Goal: Task Accomplishment & Management: Complete application form

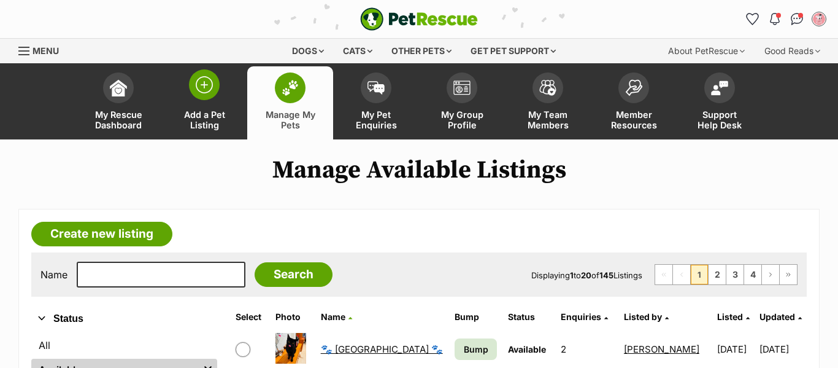
click at [201, 114] on span "Add a Pet Listing" at bounding box center [204, 119] width 55 height 21
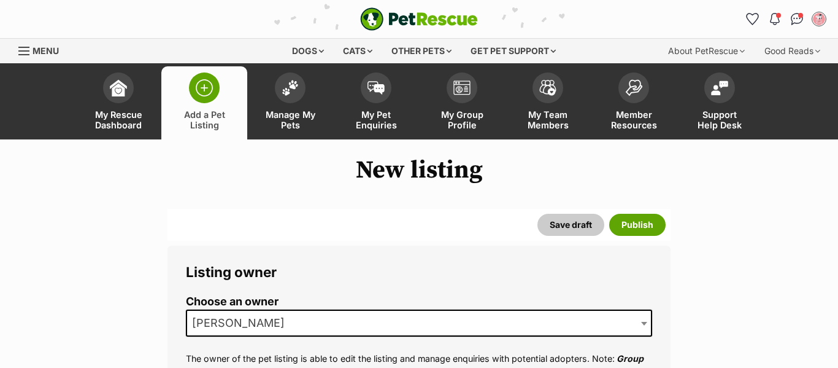
click at [295, 315] on span "[PERSON_NAME]" at bounding box center [419, 322] width 466 height 27
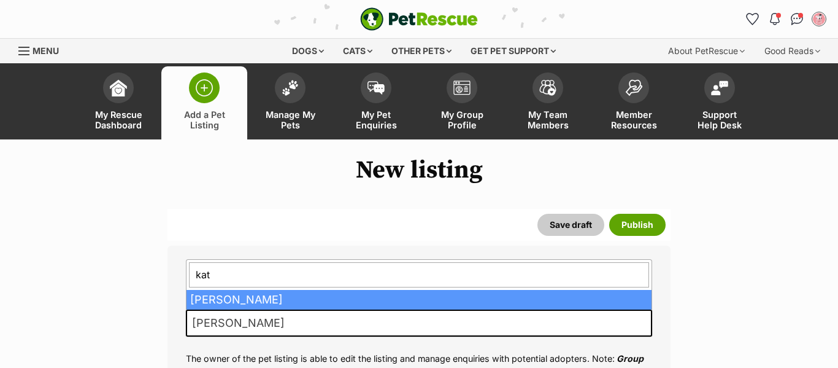
type input "kate"
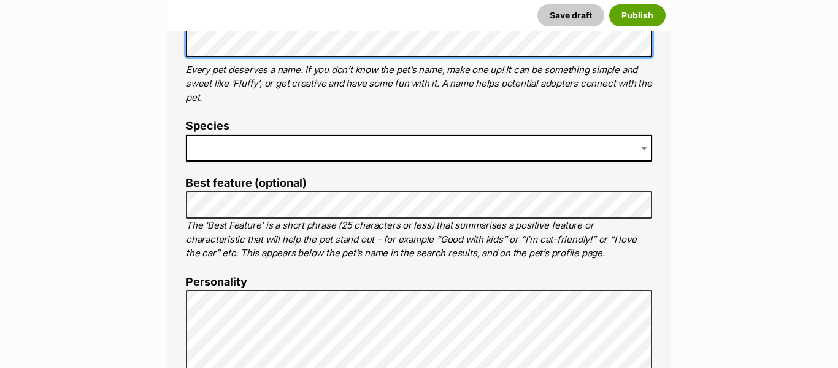
scroll to position [504, 0]
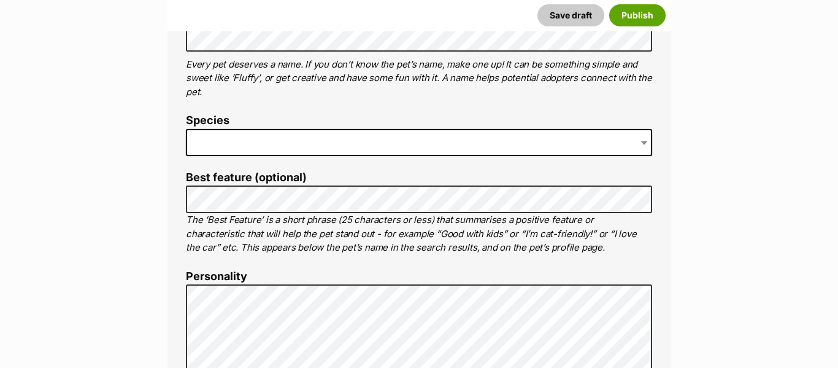
click at [315, 147] on span at bounding box center [419, 142] width 466 height 27
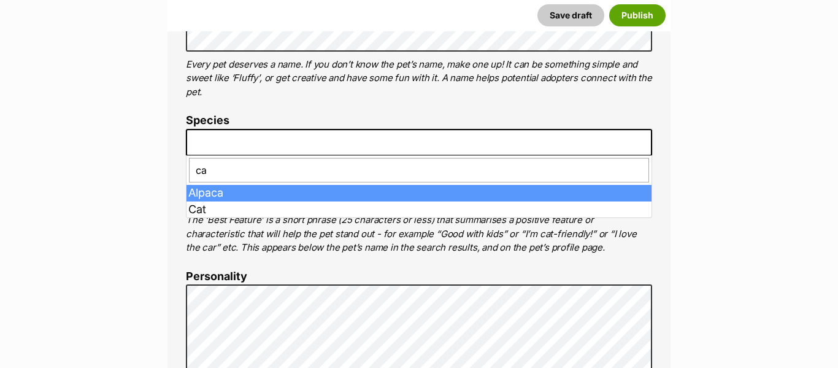
type input "cat"
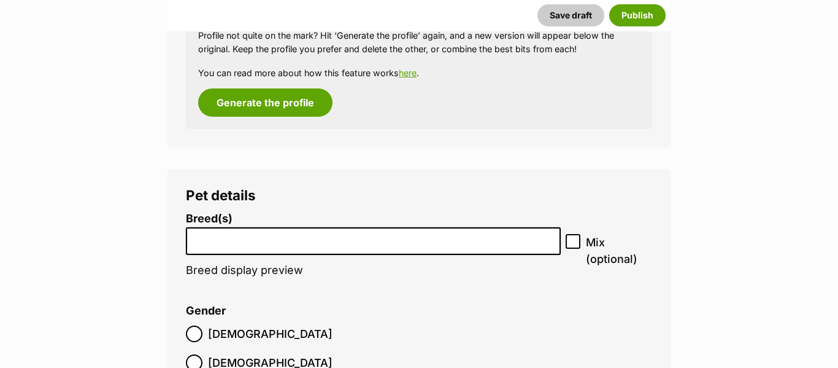
scroll to position [1465, 0]
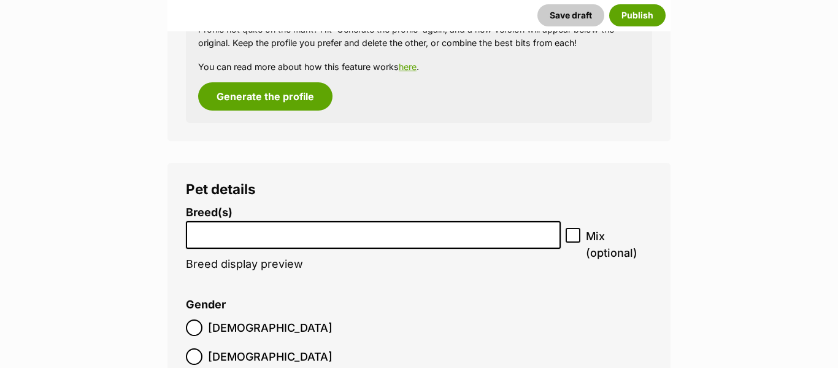
click at [297, 228] on input "search" at bounding box center [373, 231] width 366 height 13
type input "s"
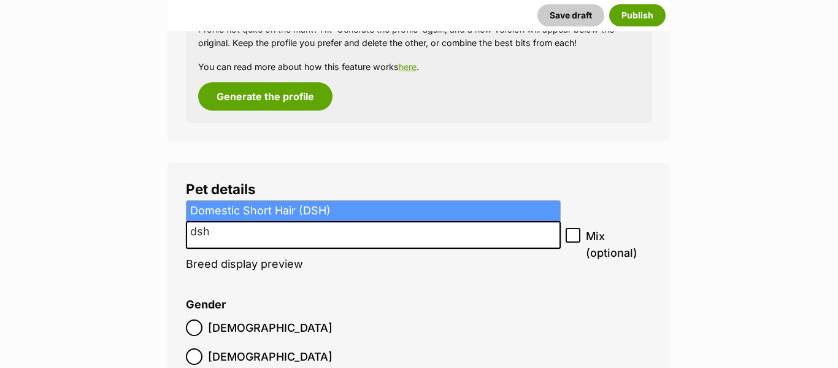
type input "dsh"
select select "252102"
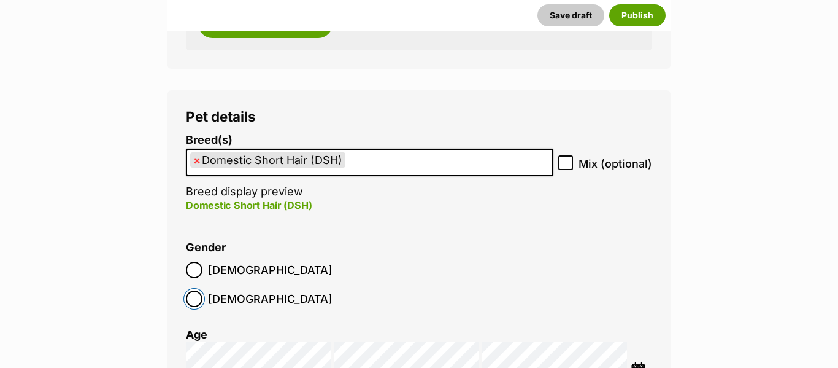
scroll to position [1558, 0]
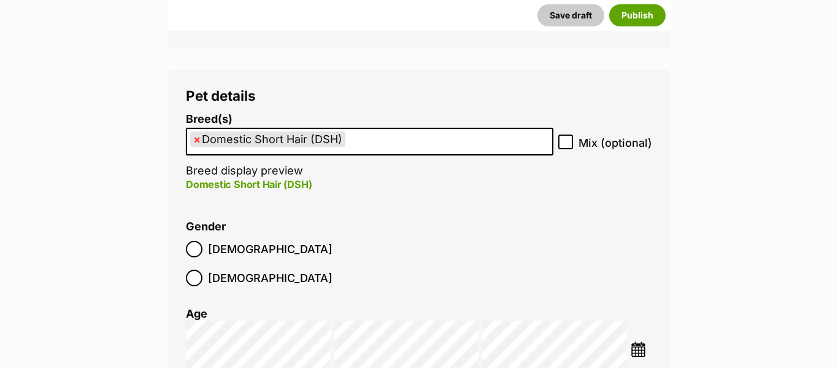
click at [639, 341] on img at bounding box center [638, 348] width 15 height 15
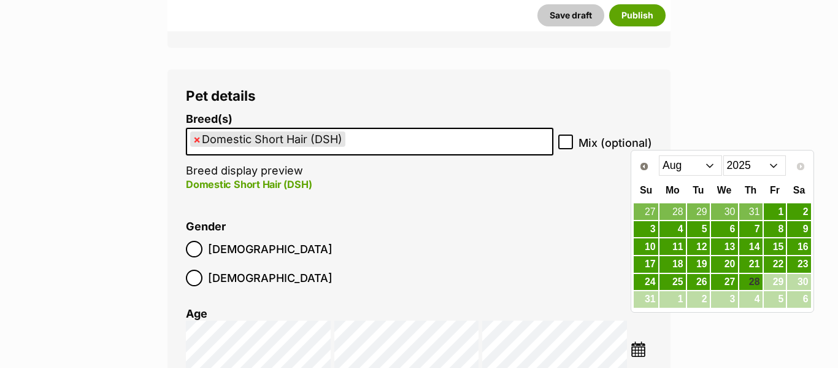
click at [682, 165] on select "Jan Feb Mar Apr May Jun Jul Aug" at bounding box center [690, 165] width 63 height 20
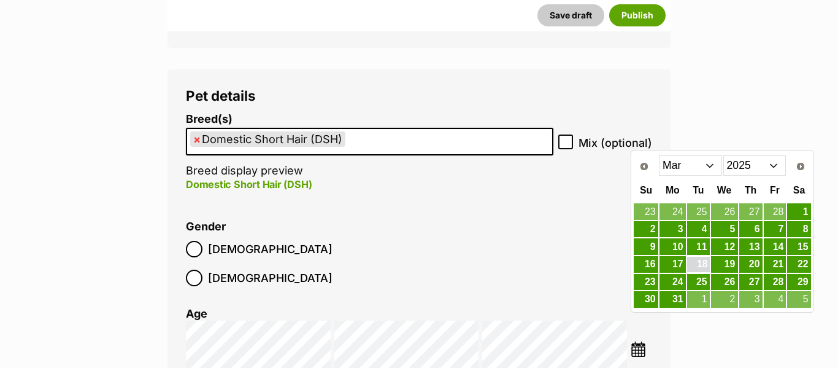
click at [697, 260] on link "18" at bounding box center [698, 264] width 23 height 15
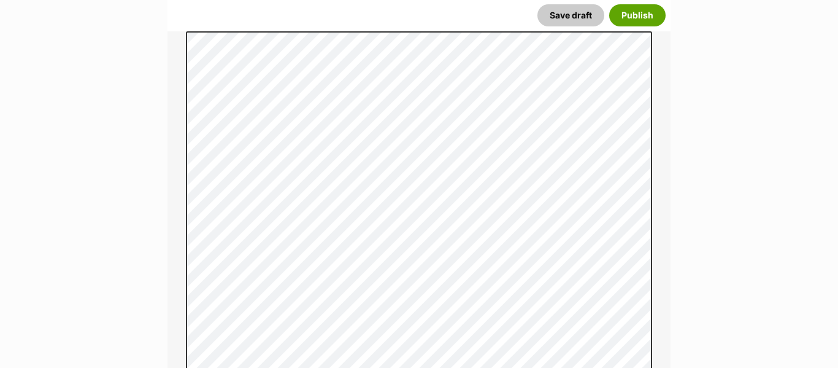
scroll to position [754, 0]
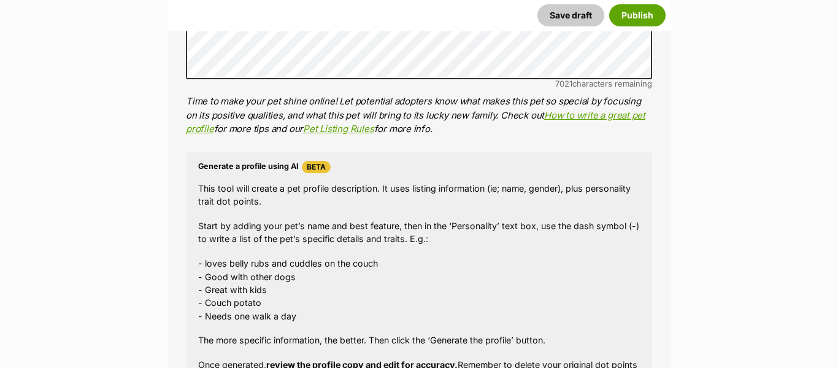
click at [614, 133] on p "Time to make your pet shine online! Let potential adopters know what makes this…" at bounding box center [419, 116] width 466 height 42
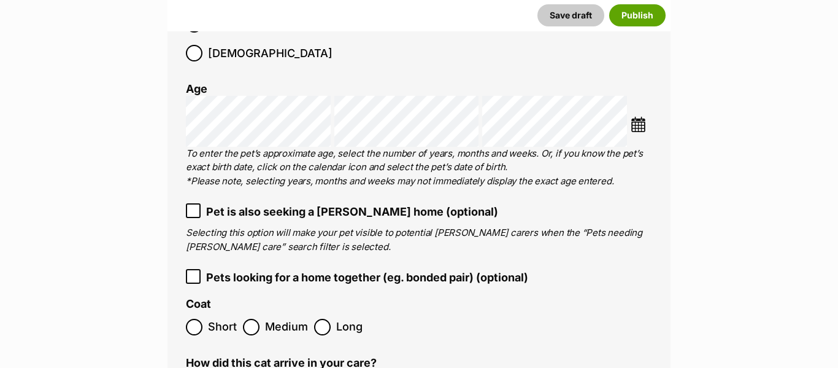
scroll to position [1842, 0]
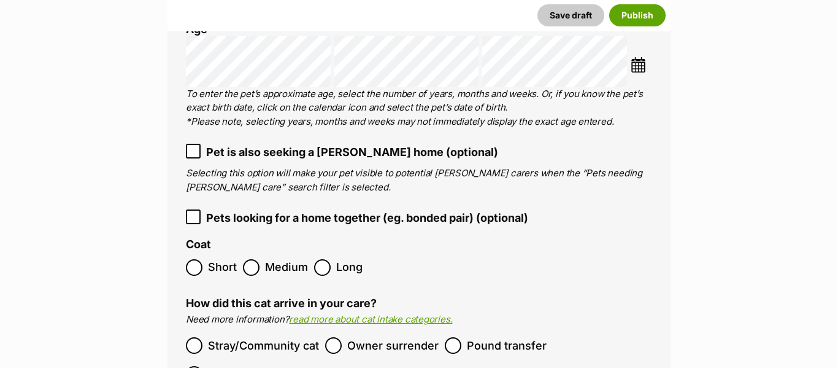
click at [192, 147] on icon at bounding box center [193, 151] width 9 height 9
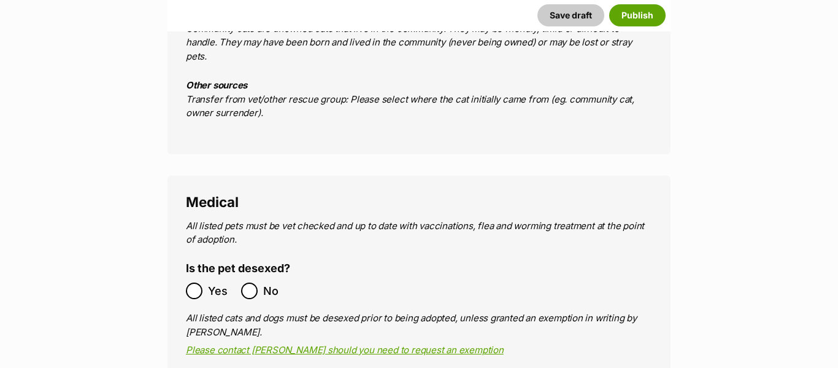
scroll to position [2214, 0]
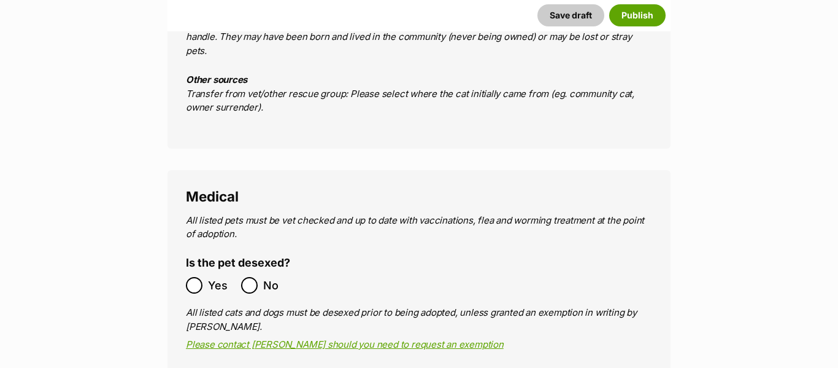
click at [196, 271] on ol "Yes No" at bounding box center [302, 285] width 233 height 29
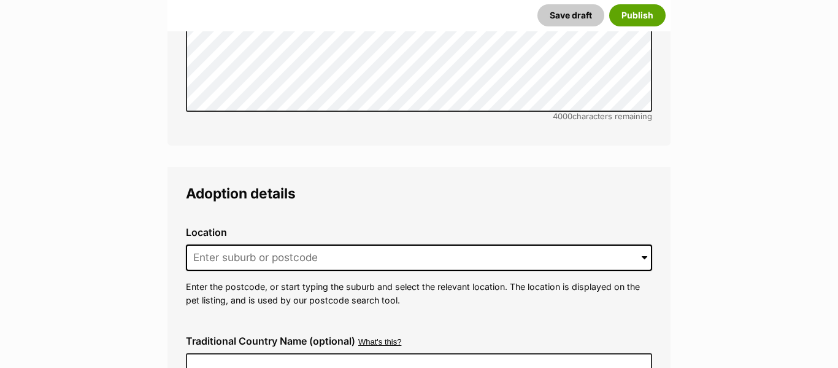
scroll to position [2958, 0]
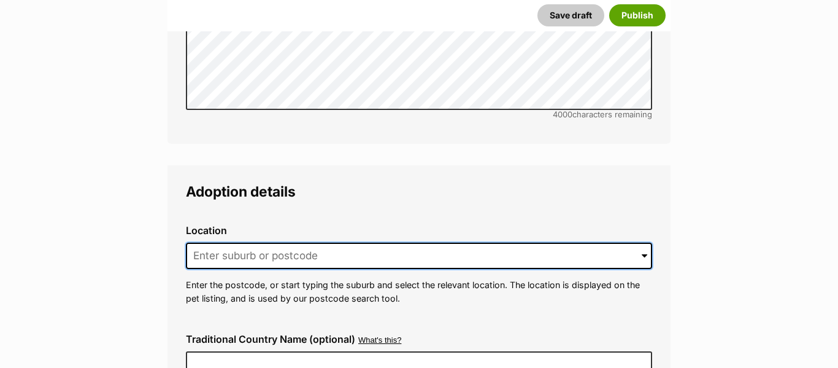
click at [249, 242] on input at bounding box center [419, 255] width 466 height 27
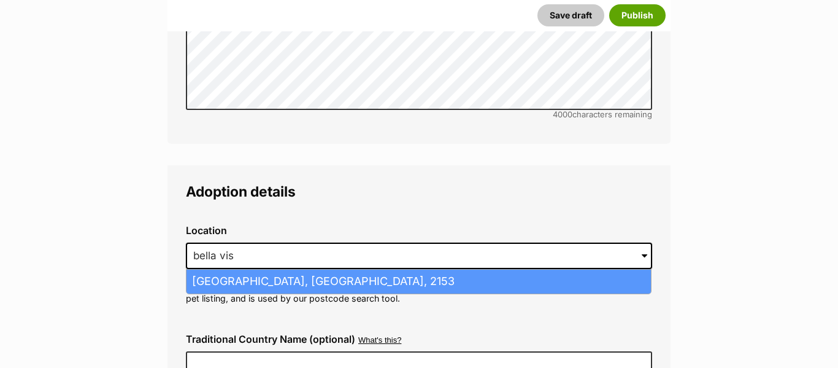
click at [264, 269] on li "Bella Vista, New South Wales, 2153" at bounding box center [419, 281] width 465 height 24
type input "Bella Vista, New South Wales, 2153"
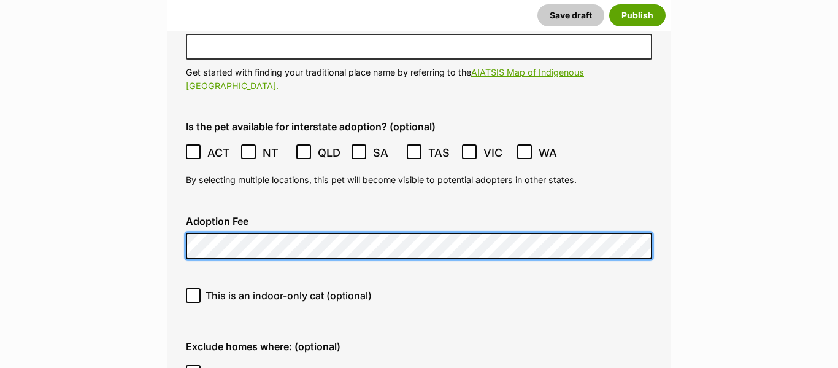
scroll to position [3276, 0]
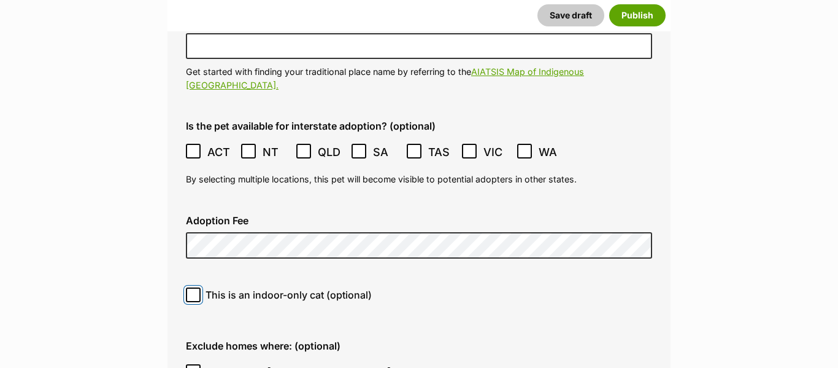
click at [193, 287] on input "This is an indoor-only cat (optional)" at bounding box center [193, 294] width 15 height 15
checkbox input "true"
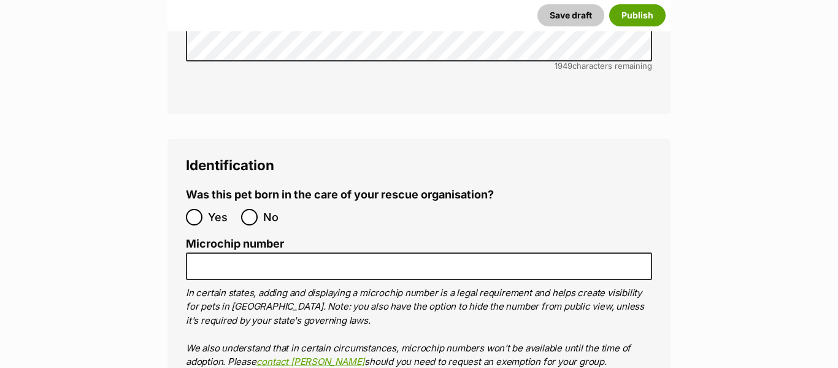
scroll to position [4473, 0]
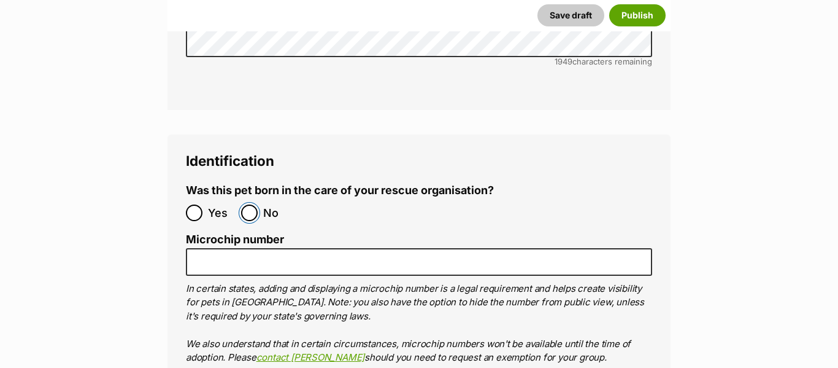
click at [249, 204] on input "No" at bounding box center [249, 212] width 17 height 17
radio input "true"
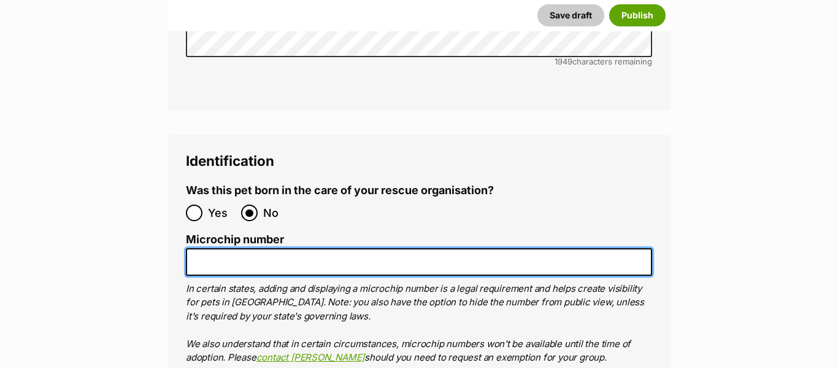
click at [250, 248] on input "Microchip number" at bounding box center [419, 262] width 466 height 28
paste input "991003003359404"
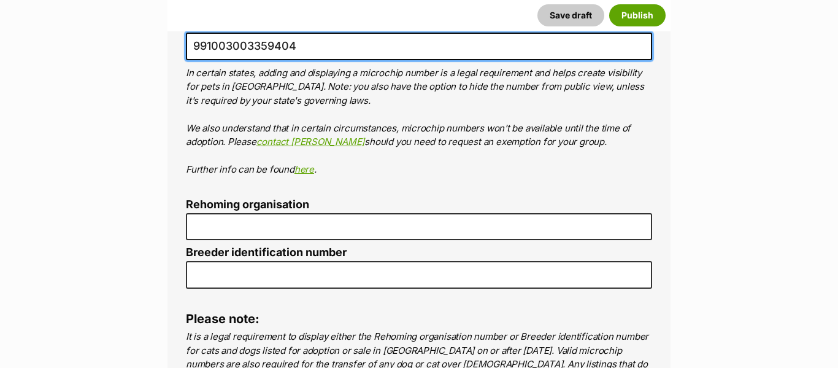
scroll to position [4688, 0]
type input "991003003359404"
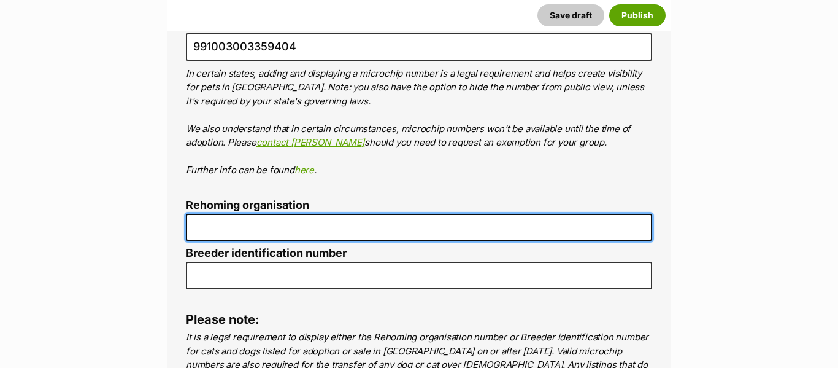
click at [252, 214] on input "Rehoming organisation" at bounding box center [419, 228] width 466 height 28
type input "Kittie Kat Rescue"
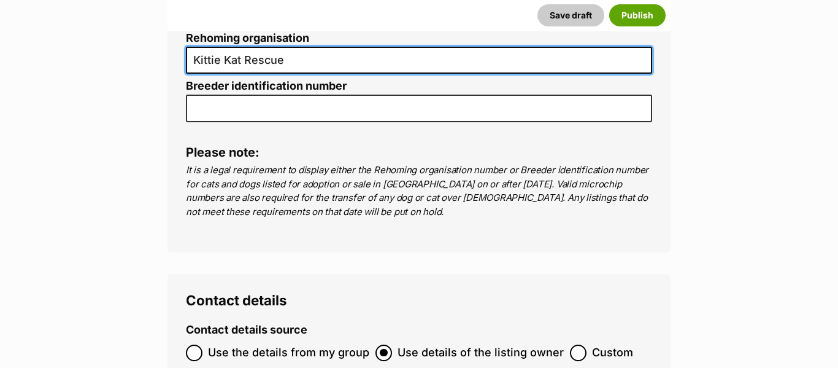
scroll to position [4888, 0]
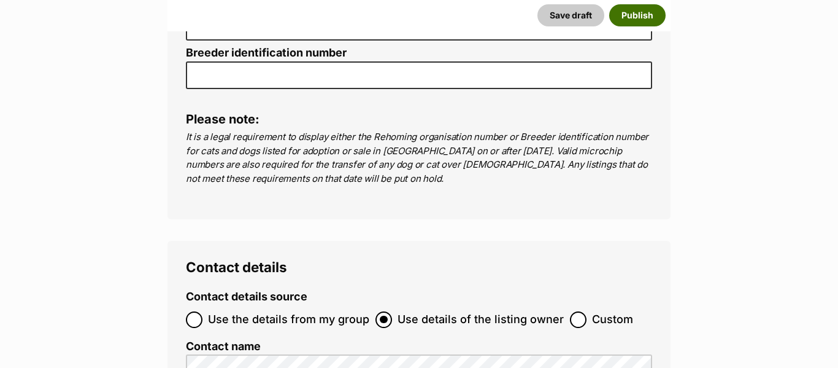
click at [652, 23] on button "Publish" at bounding box center [637, 15] width 56 height 22
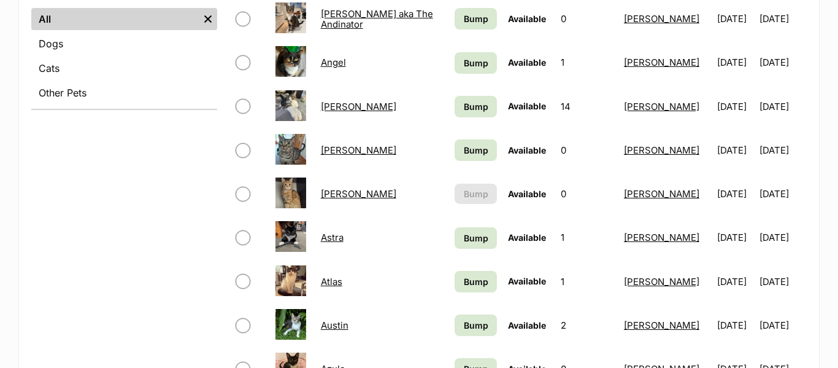
scroll to position [510, 0]
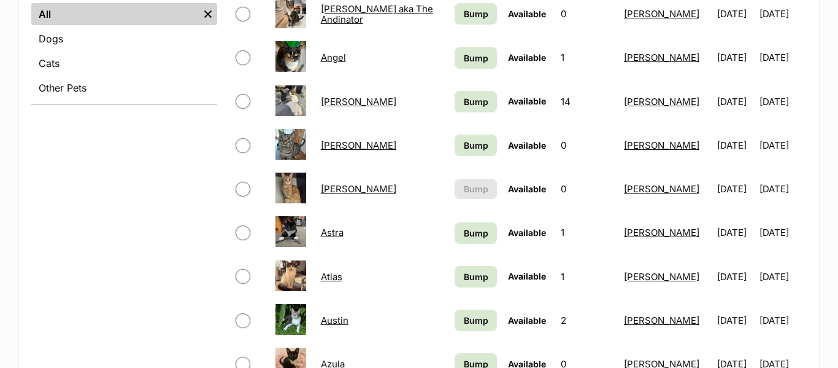
click at [333, 279] on link "Atlas" at bounding box center [331, 277] width 21 height 12
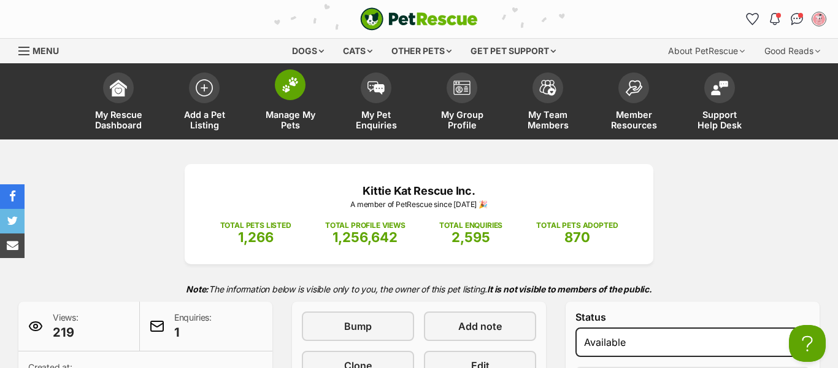
click at [298, 95] on span at bounding box center [290, 84] width 31 height 31
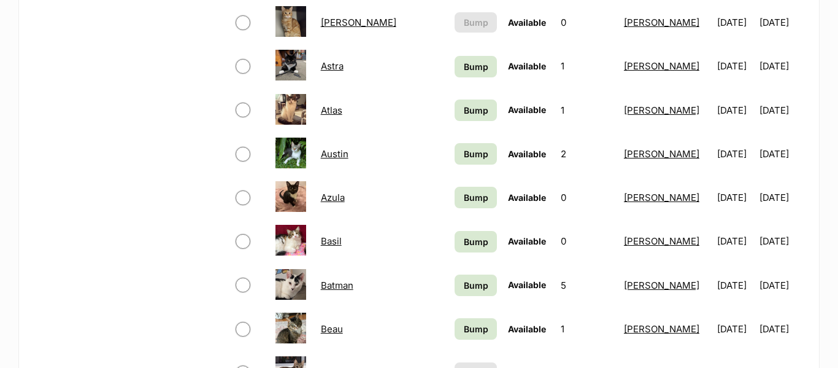
scroll to position [681, 0]
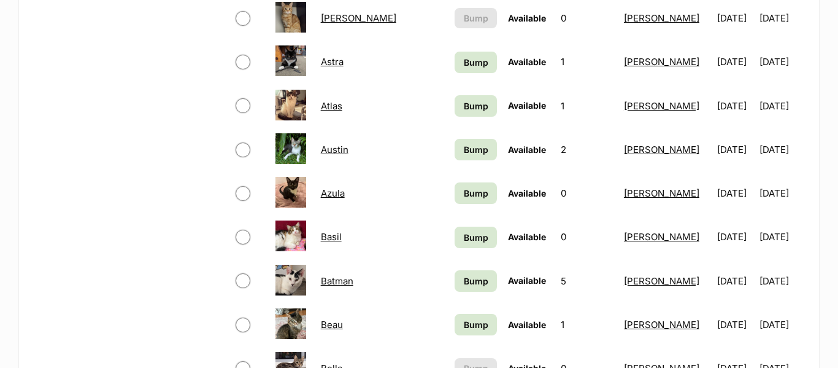
click at [334, 21] on link "Aslan" at bounding box center [358, 18] width 75 height 12
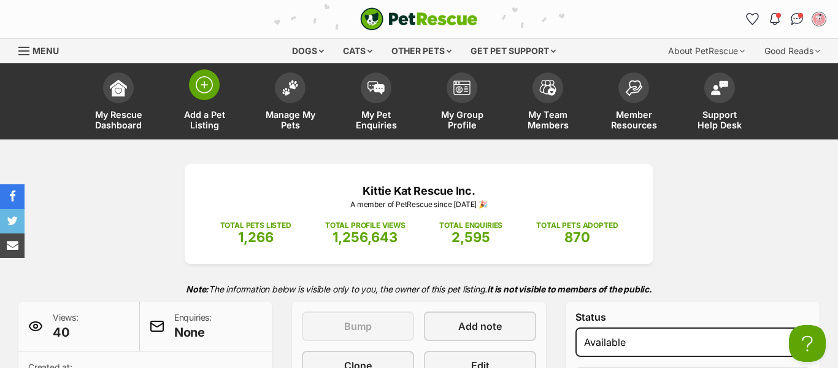
click at [195, 88] on span at bounding box center [204, 84] width 31 height 31
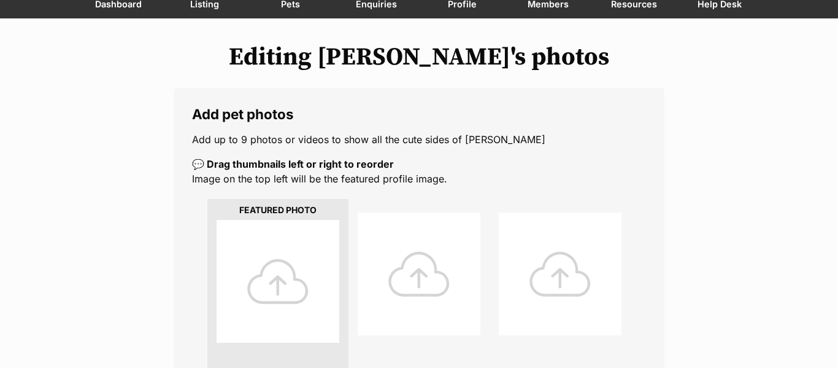
click at [293, 283] on div at bounding box center [278, 281] width 123 height 123
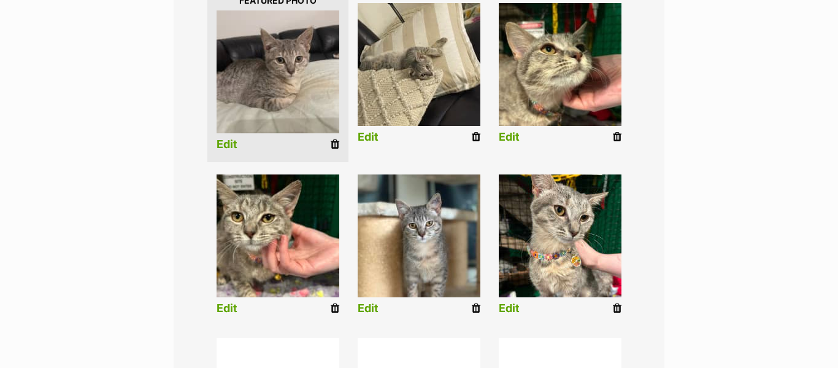
scroll to position [323, 0]
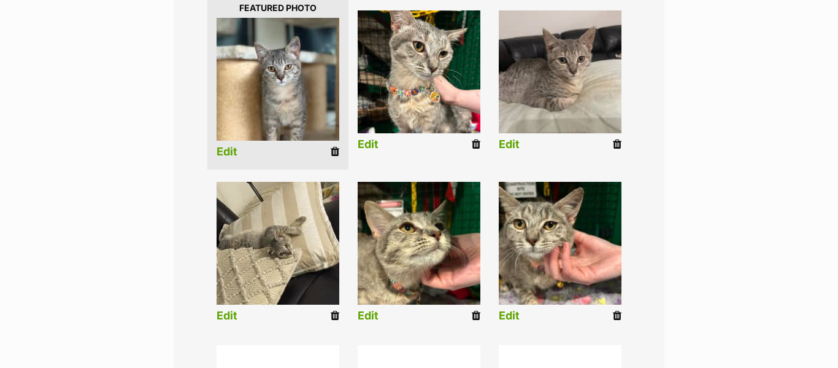
click at [231, 149] on link "Edit" at bounding box center [227, 151] width 21 height 13
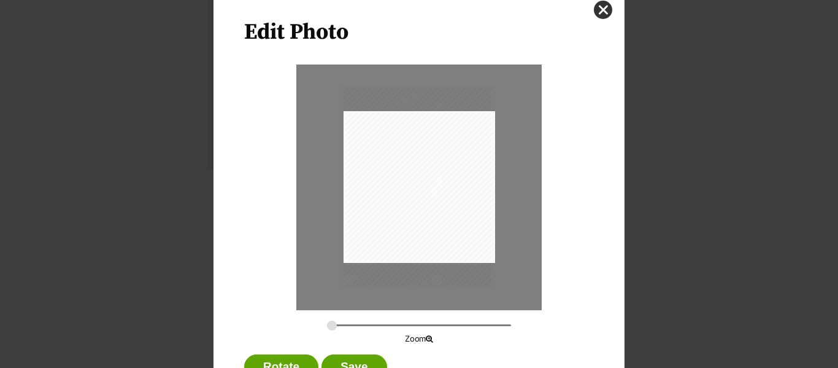
scroll to position [44, 0]
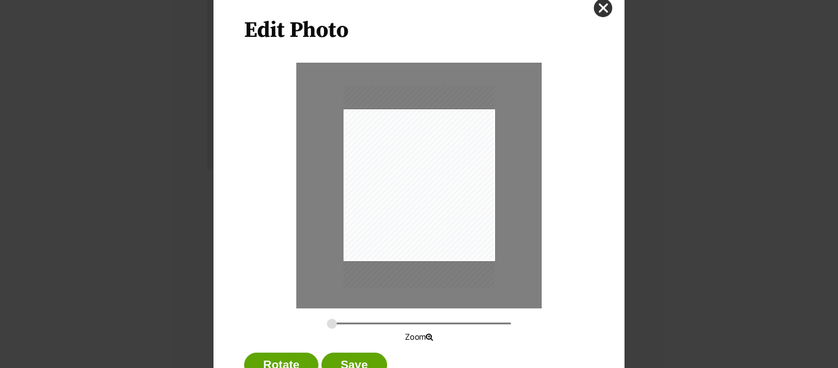
click at [468, 250] on div "Dialog Window - Close (Press escape to close)" at bounding box center [420, 187] width 152 height 202
click at [468, 252] on div "Dialog Window - Close (Press escape to close)" at bounding box center [419, 189] width 152 height 202
type input "0.2745"
click at [346, 363] on button "Save" at bounding box center [354, 364] width 65 height 25
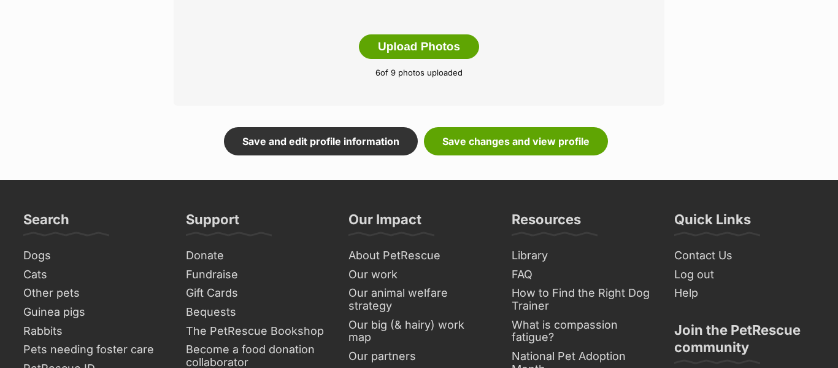
scroll to position [819, 0]
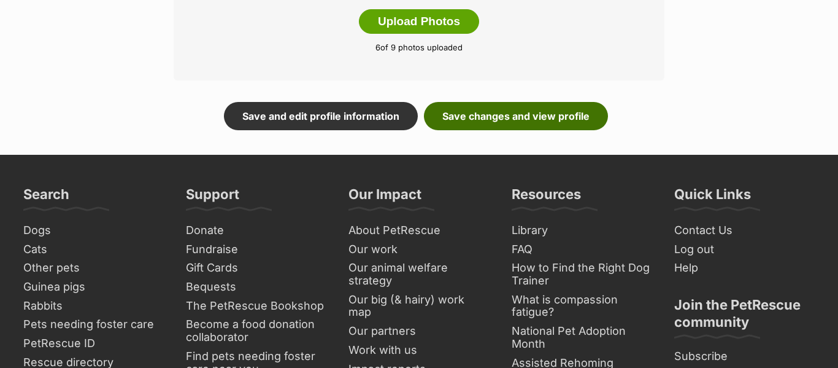
click at [498, 120] on link "Save changes and view profile" at bounding box center [516, 116] width 184 height 28
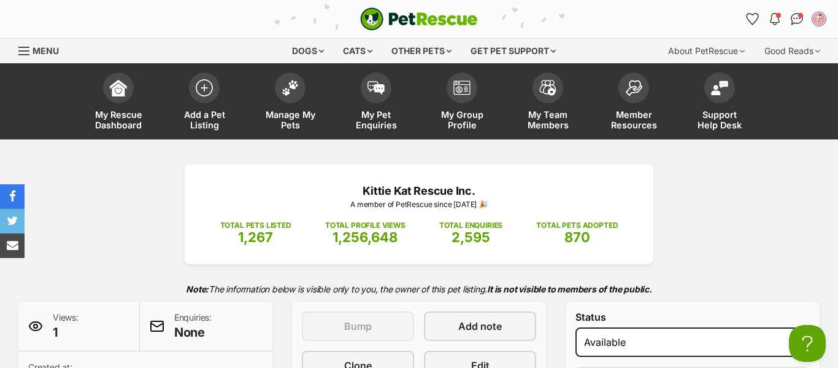
click at [175, 165] on div "Kittie Kat Rescue Inc. A member of PetRescue since [DATE] 🎉 TOTAL PETS LISTED 1…" at bounding box center [419, 310] width 838 height 293
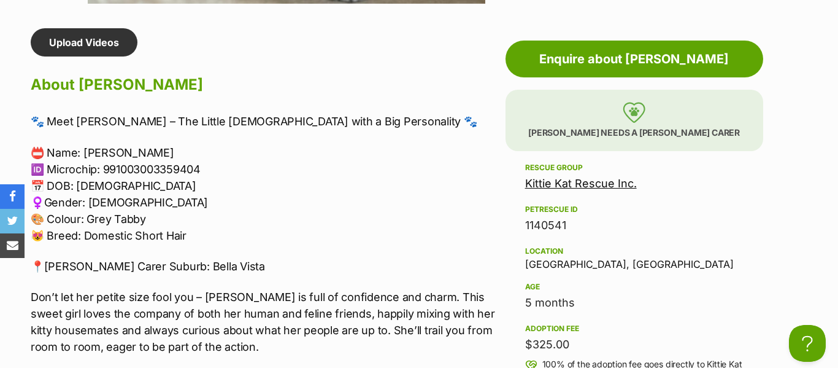
scroll to position [1048, 0]
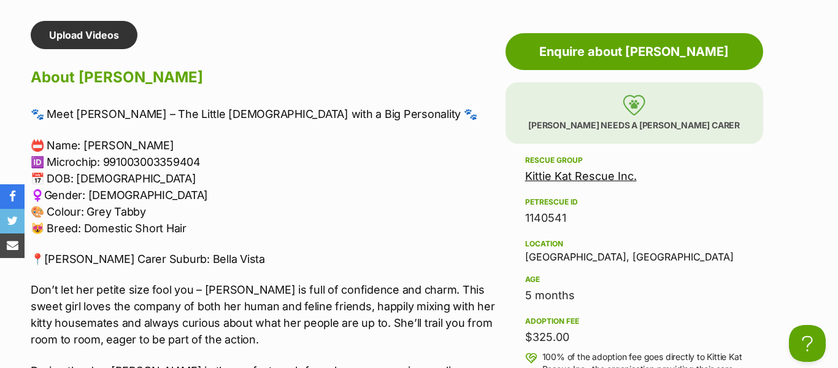
click at [199, 252] on p "📍[PERSON_NAME] Carer Suburb: Bella Vista" at bounding box center [265, 258] width 469 height 17
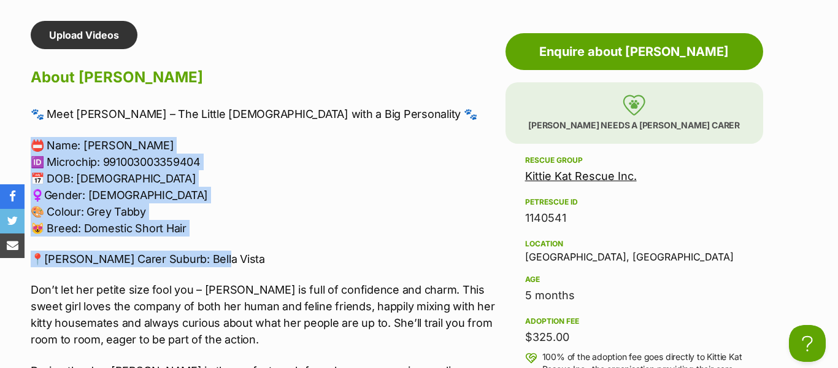
drag, startPoint x: 208, startPoint y: 258, endPoint x: 5, endPoint y: 132, distance: 239.3
copy div "📛 Name: [PERSON_NAME] 🆔 Microchip: 991003003359404 📅 DOB: [DEMOGRAPHIC_DATA] ♀️…"
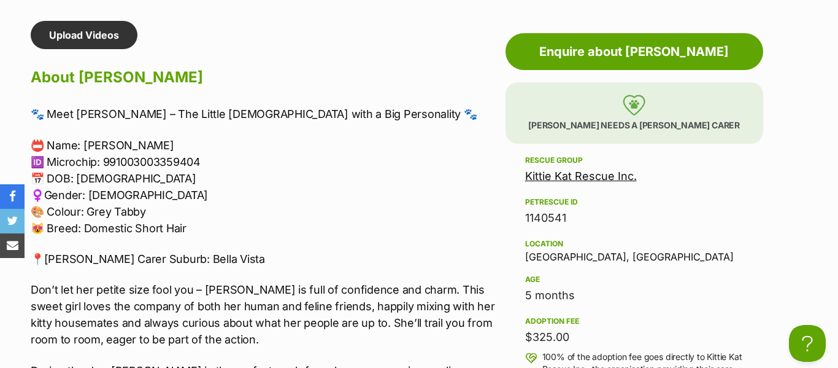
click at [292, 89] on h2 "About Aubrey" at bounding box center [265, 77] width 469 height 27
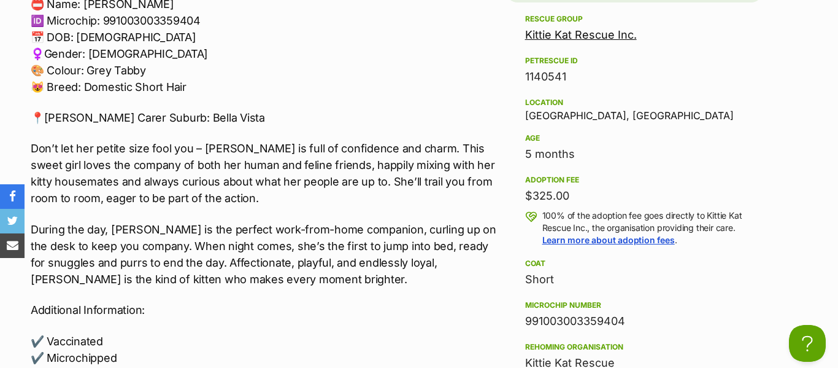
scroll to position [1194, 0]
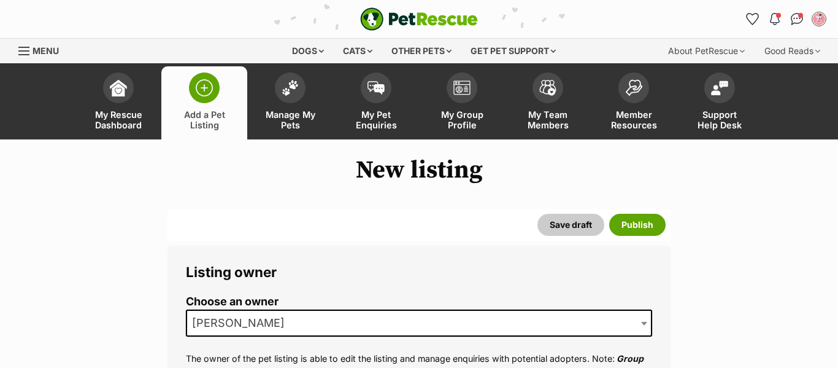
click at [233, 312] on span "[PERSON_NAME]" at bounding box center [419, 322] width 466 height 27
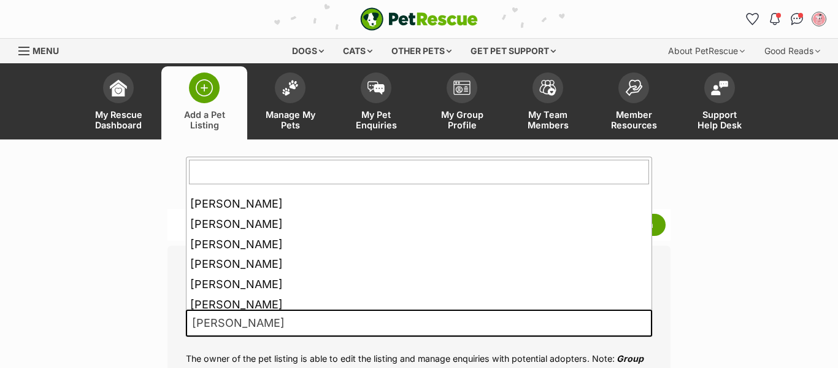
scroll to position [185, 0]
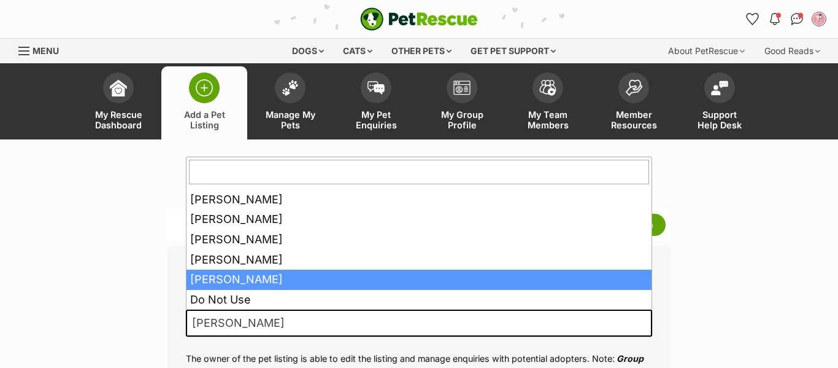
type input "l"
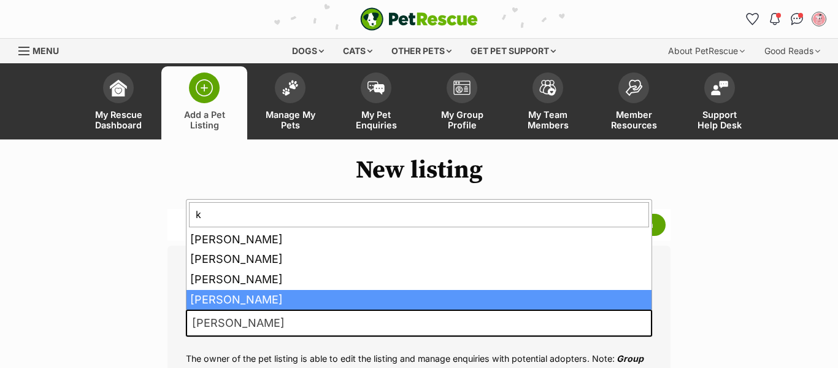
scroll to position [0, 0]
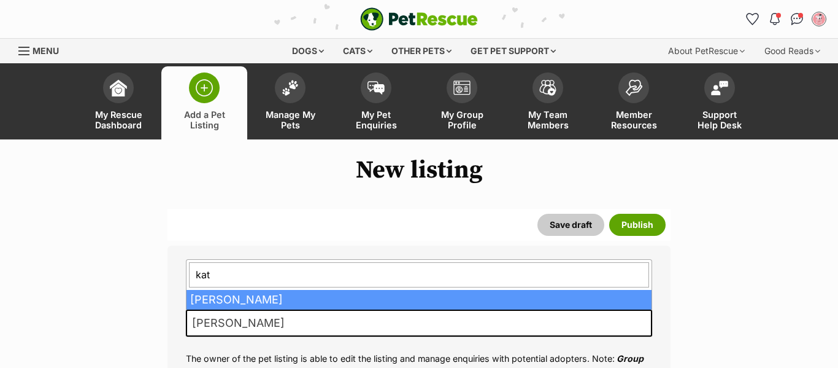
type input "kate"
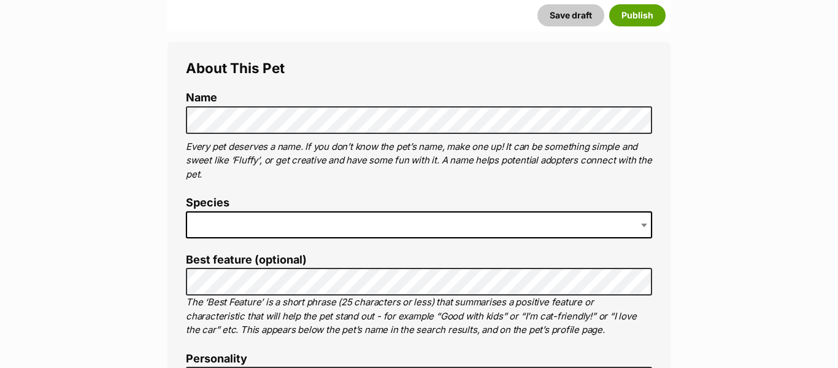
scroll to position [425, 0]
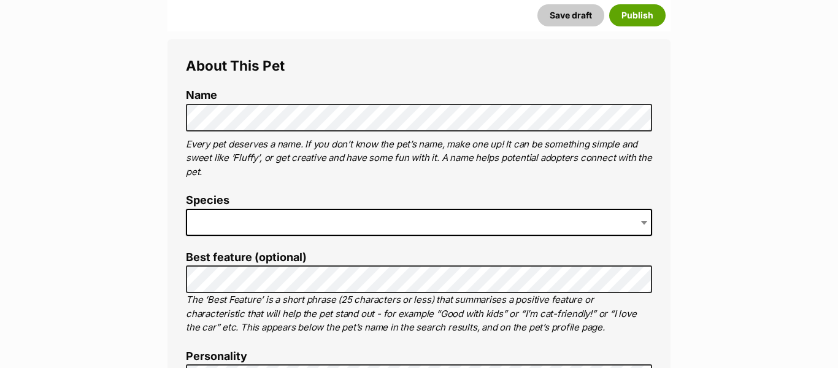
click at [312, 209] on span at bounding box center [419, 222] width 466 height 27
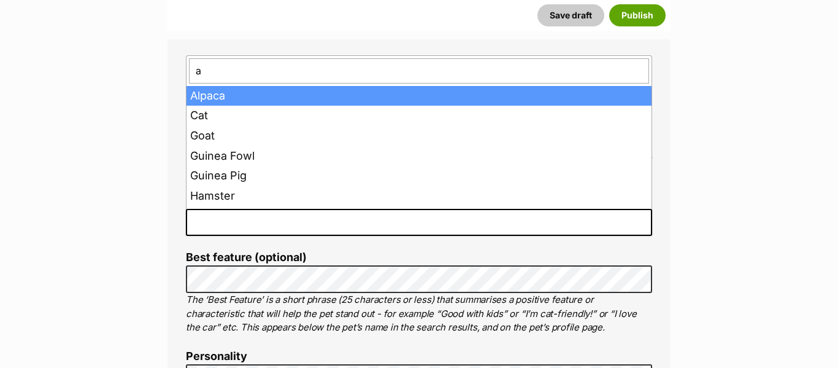
type input "at"
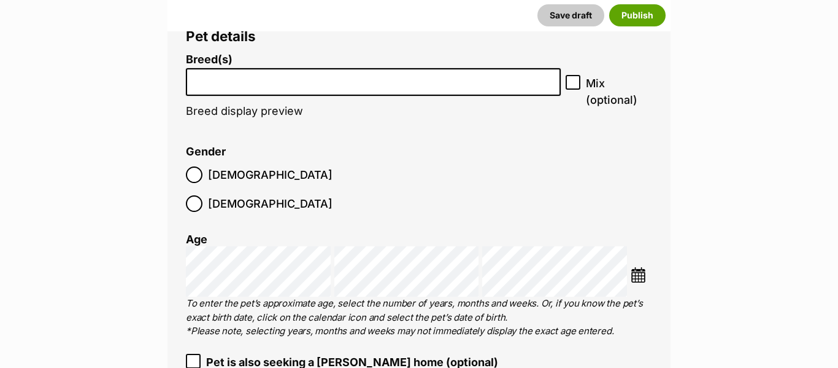
scroll to position [1578, 0]
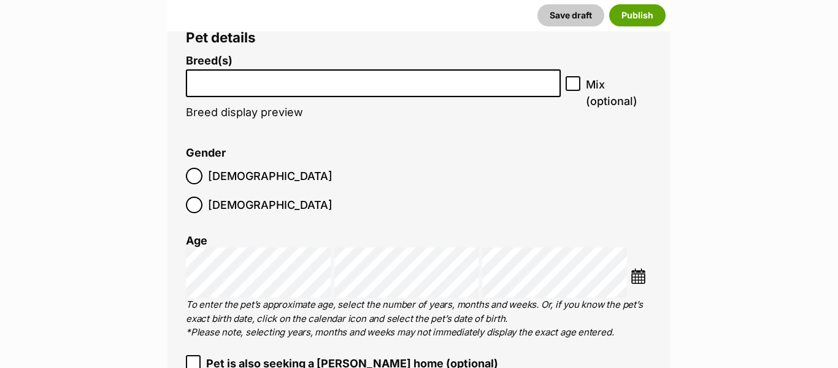
click at [319, 96] on span at bounding box center [373, 83] width 375 height 28
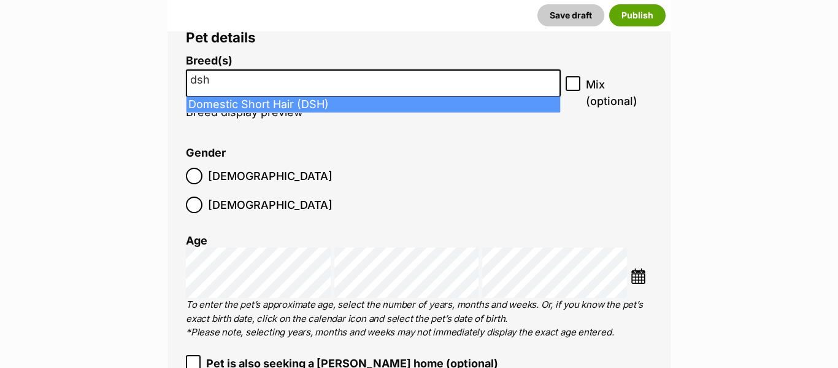
type input "dsh"
select select "252102"
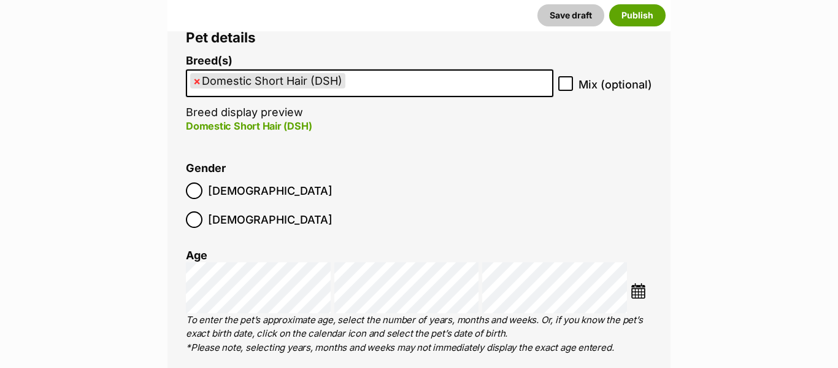
click at [209, 187] on span "Male" at bounding box center [270, 190] width 125 height 17
click at [642, 283] on img at bounding box center [638, 290] width 15 height 15
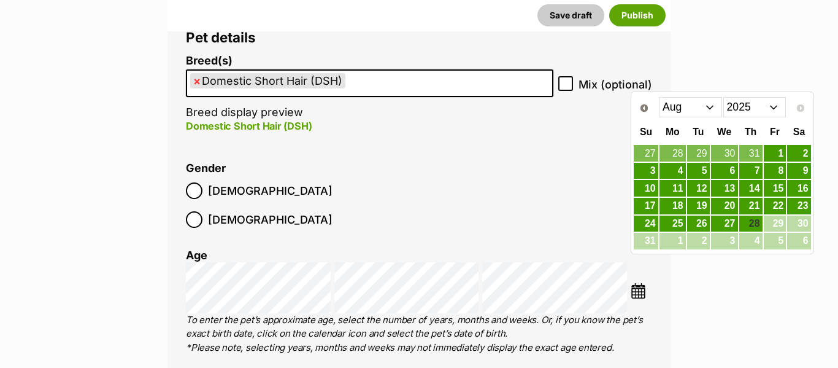
click at [701, 118] on div "Prev Next Jan Feb Mar Apr May Jun Jul Aug 2015 2016 2017 2018 2019 2020 2021 20…" at bounding box center [722, 107] width 178 height 25
click at [698, 111] on select "Jan Feb Mar Apr May Jun Jul Aug" at bounding box center [690, 107] width 63 height 20
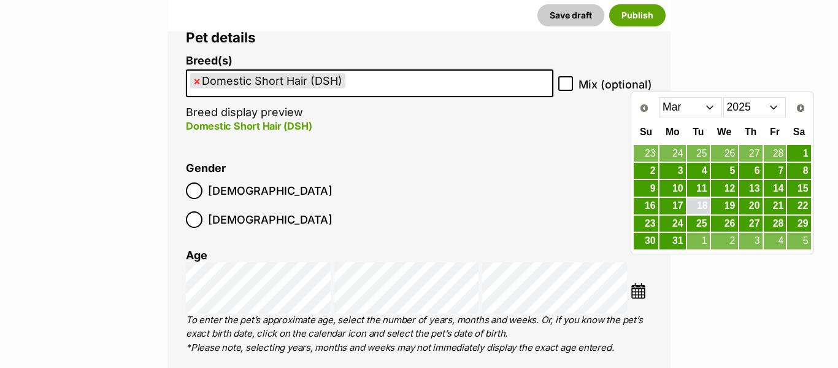
click at [690, 207] on link "18" at bounding box center [698, 205] width 23 height 15
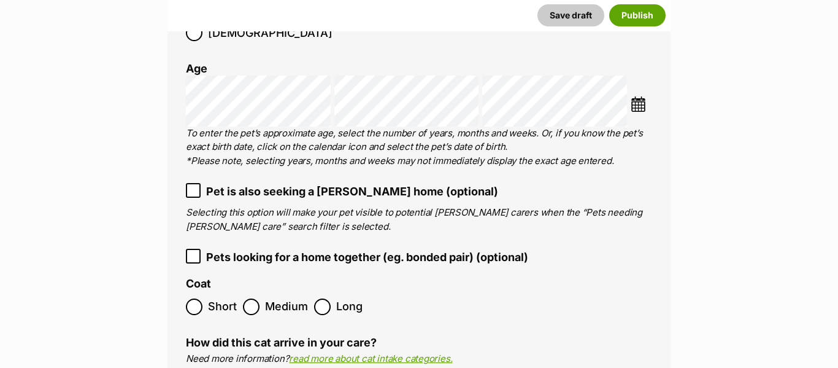
scroll to position [1766, 0]
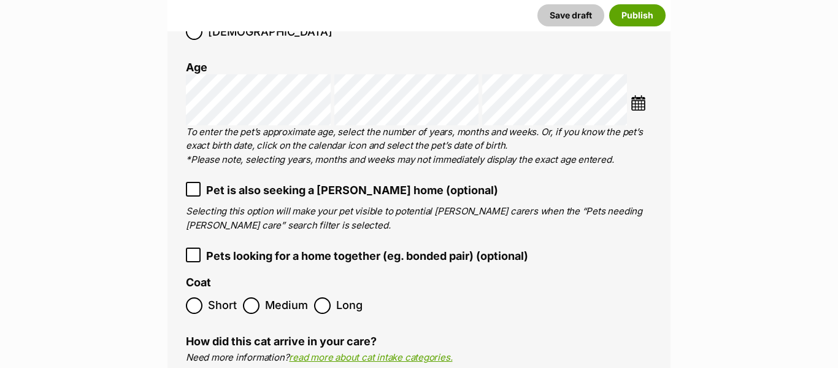
click at [258, 182] on span "Pet is also seeking a [PERSON_NAME] home (optional)" at bounding box center [352, 190] width 292 height 17
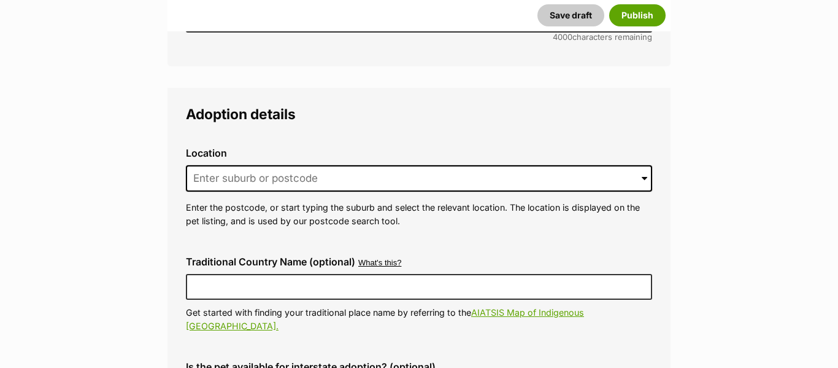
scroll to position [2996, 0]
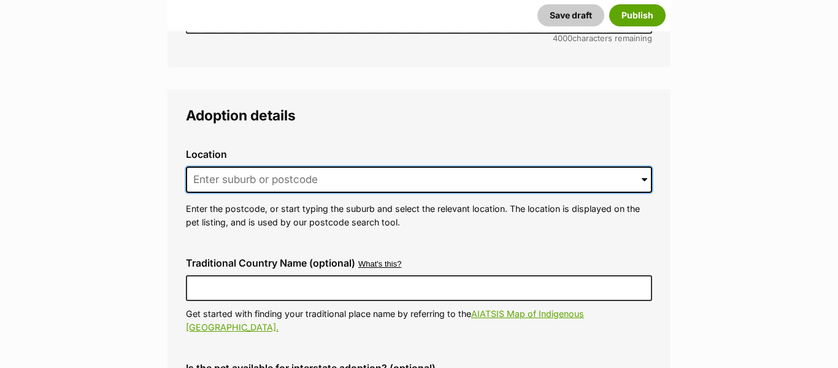
click at [244, 166] on input at bounding box center [419, 179] width 466 height 27
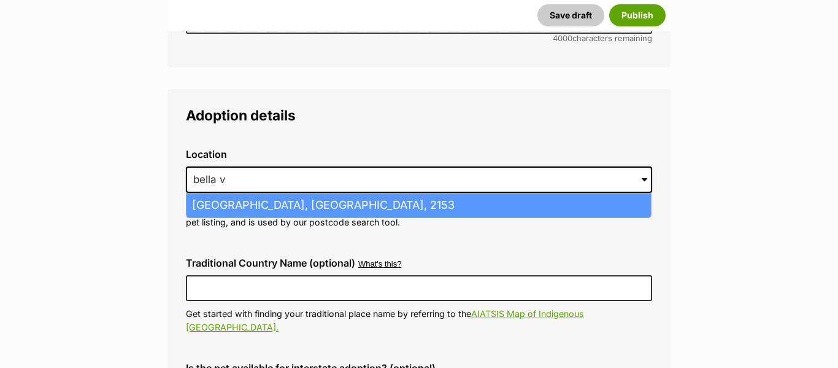
click at [292, 193] on li "Bella Vista, New South Wales, 2153" at bounding box center [419, 205] width 465 height 24
type input "Bella Vista, New South Wales, 2153"
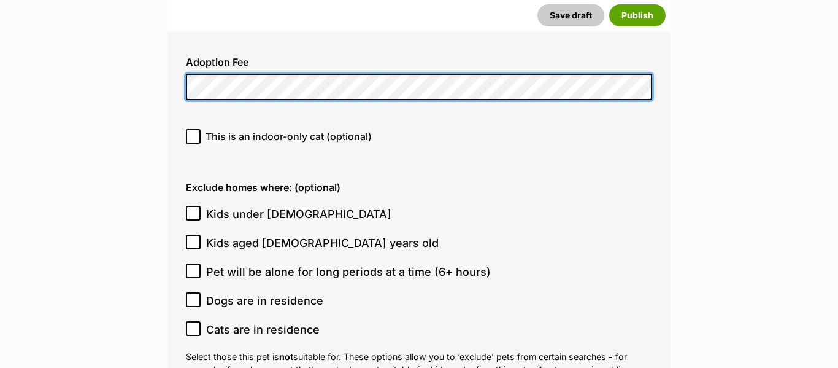
scroll to position [3400, 0]
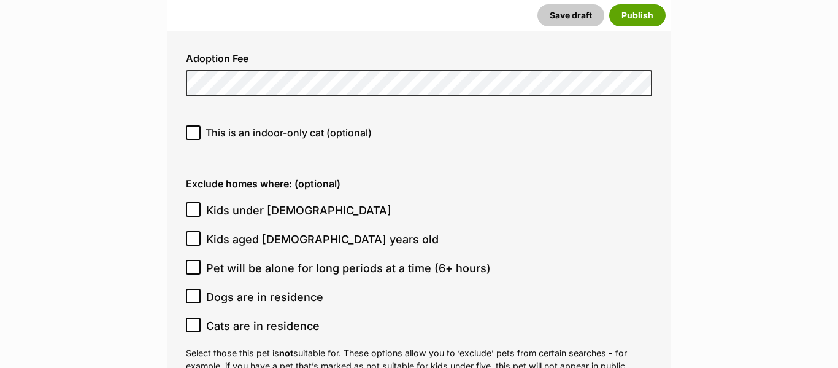
click at [251, 125] on span "This is an indoor-only cat (optional)" at bounding box center [289, 132] width 166 height 15
click at [201, 125] on input "This is an indoor-only cat (optional)" at bounding box center [193, 132] width 15 height 15
checkbox input "true"
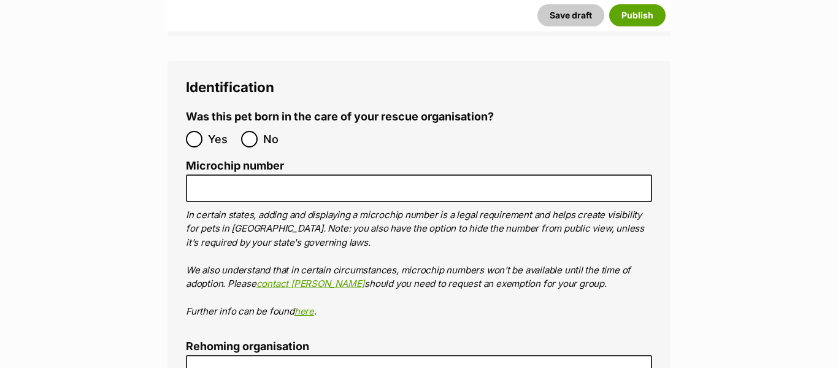
scroll to position [4510, 0]
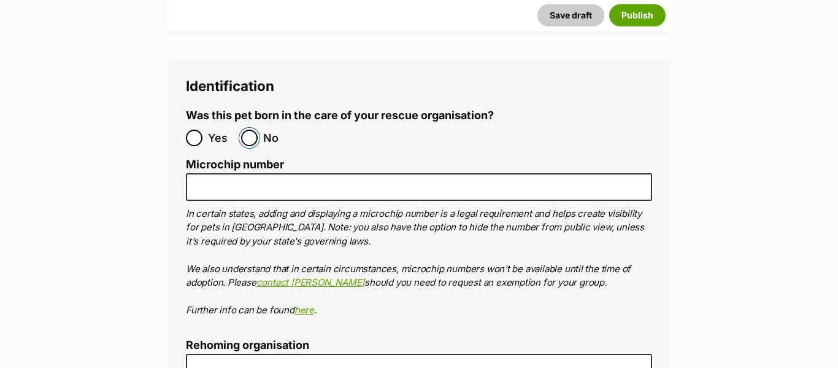
click at [252, 129] on input "No" at bounding box center [249, 137] width 17 height 17
radio input "true"
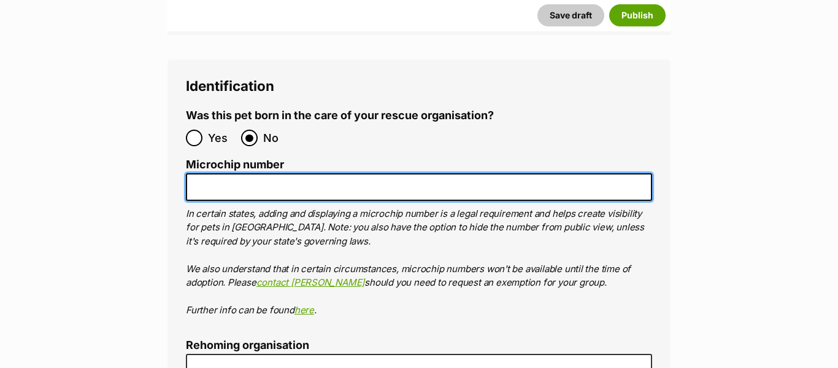
click at [260, 173] on input "Microchip number" at bounding box center [419, 187] width 466 height 28
paste input "991003003359472"
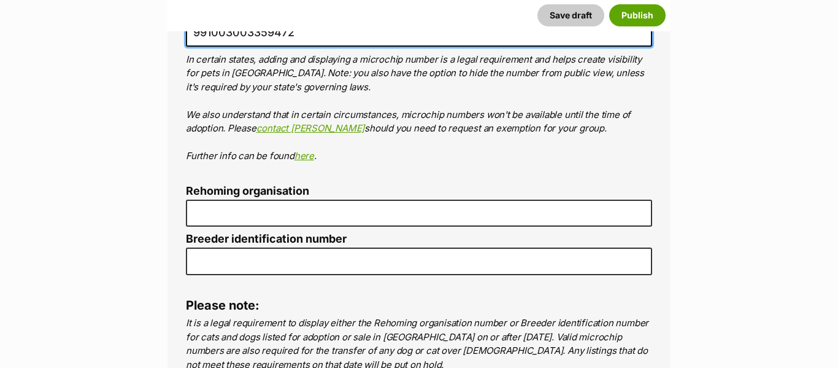
scroll to position [4663, 0]
type input "991003003359472"
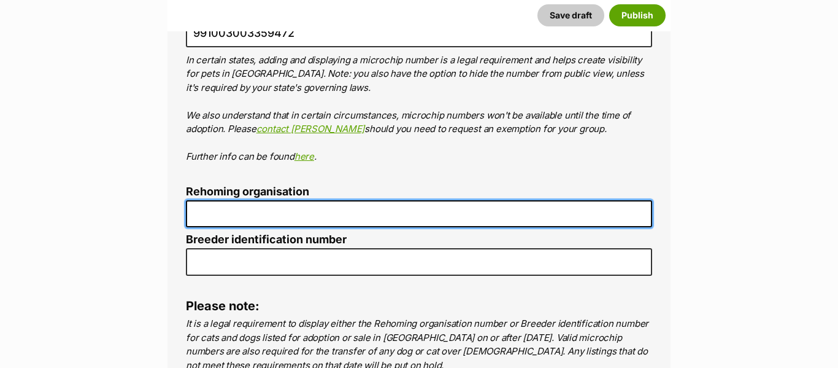
click at [257, 200] on input "Rehoming organisation" at bounding box center [419, 214] width 466 height 28
type input "Kittie Kat Rescue"
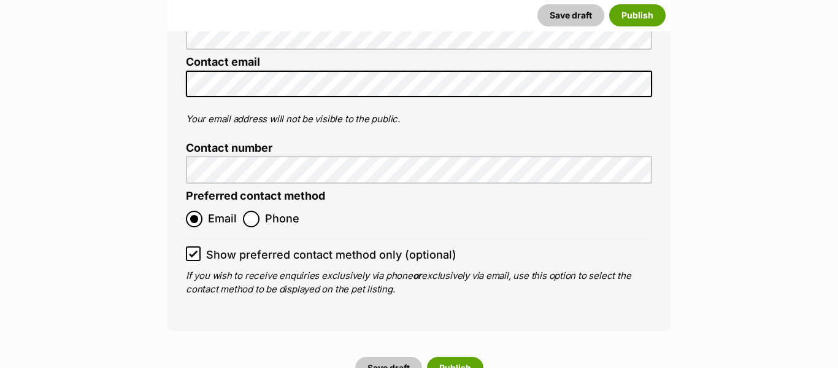
scroll to position [5191, 0]
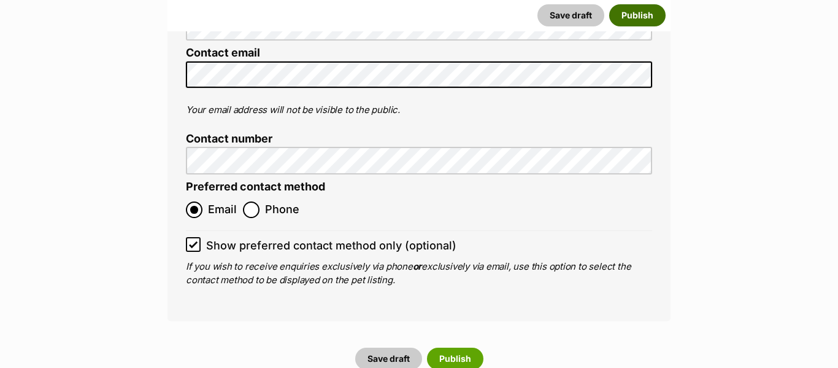
click at [644, 20] on button "Publish" at bounding box center [637, 15] width 56 height 22
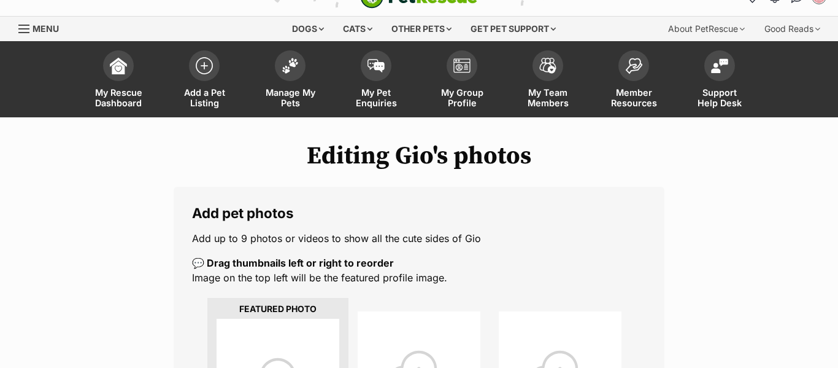
scroll to position [46, 0]
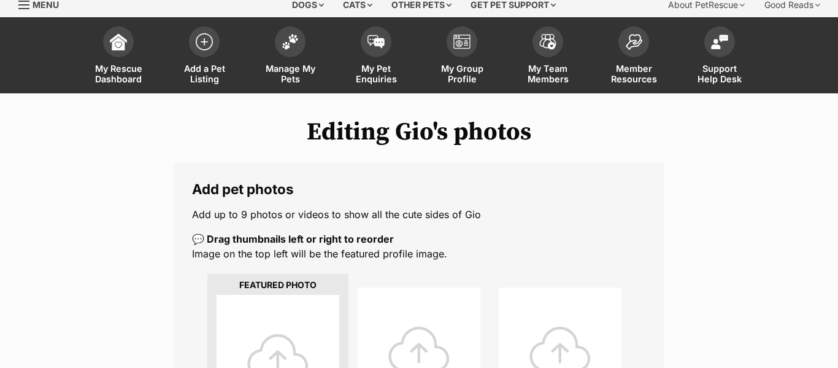
click at [280, 347] on div at bounding box center [278, 356] width 123 height 123
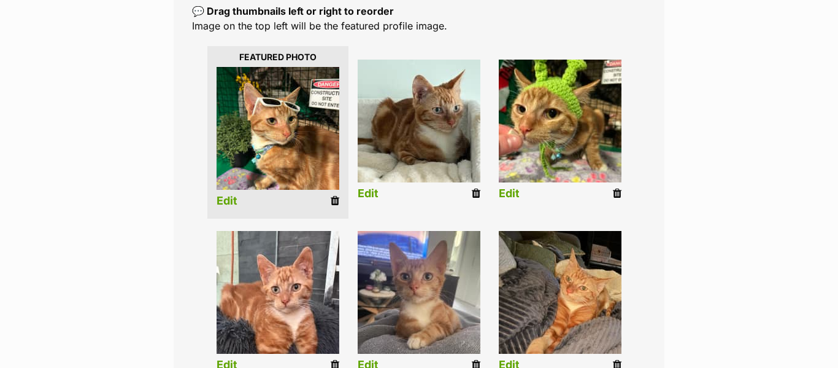
scroll to position [273, 0]
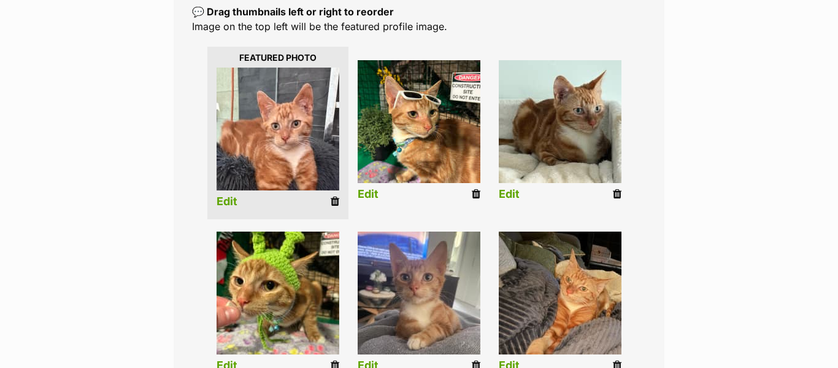
click at [236, 197] on link "Edit" at bounding box center [227, 201] width 21 height 13
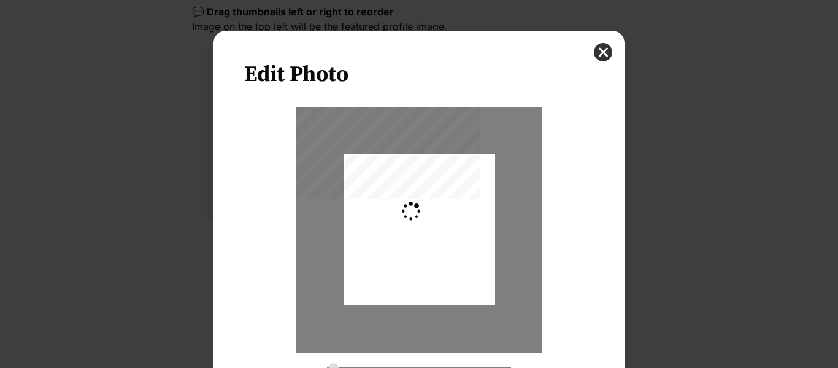
scroll to position [0, 0]
type input "0.2744"
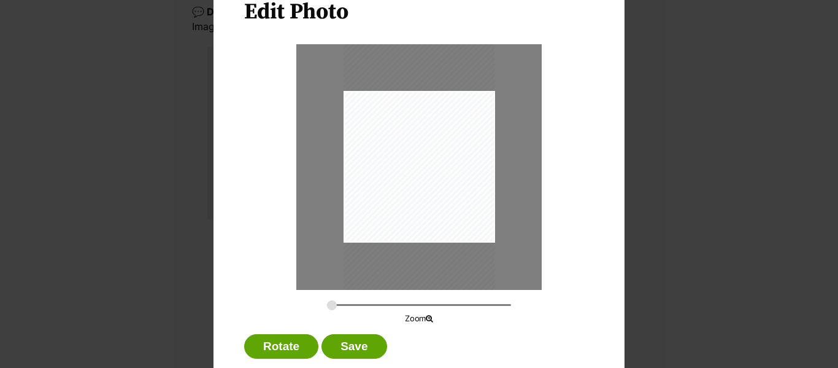
scroll to position [63, 0]
drag, startPoint x: 446, startPoint y: 154, endPoint x: 437, endPoint y: 199, distance: 45.7
click at [437, 199] on div "Dialog Window - Close (Press escape to close)" at bounding box center [420, 211] width 152 height 329
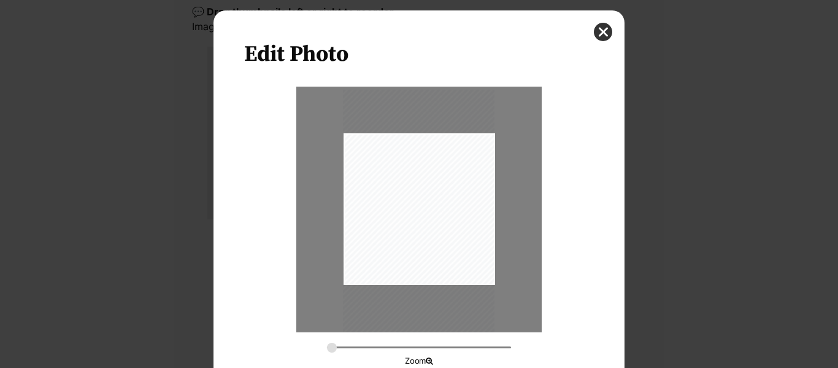
scroll to position [22, 0]
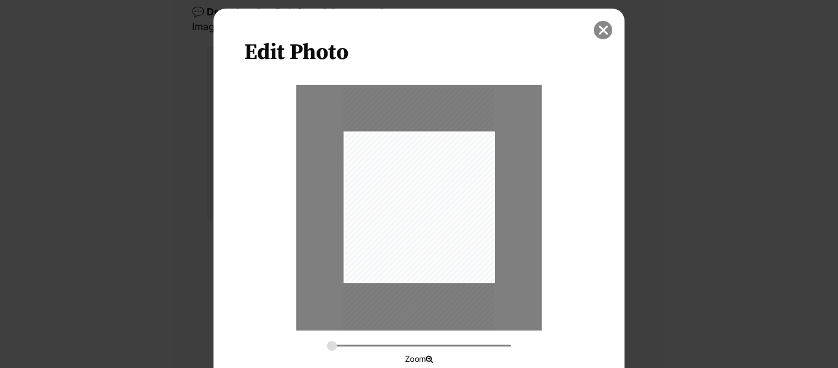
click at [601, 32] on button "close" at bounding box center [603, 30] width 18 height 18
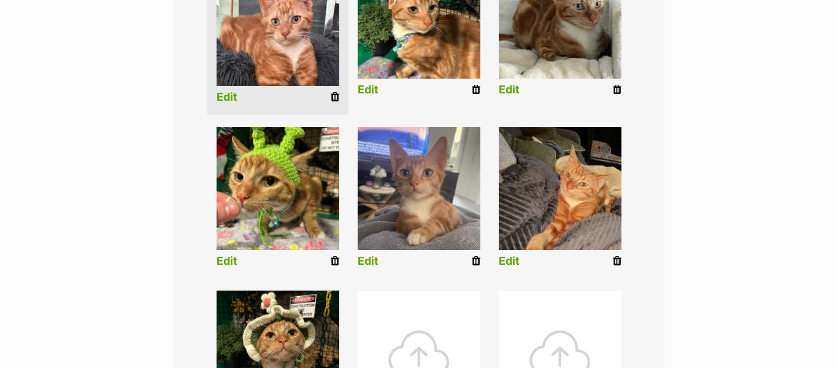
scroll to position [370, 0]
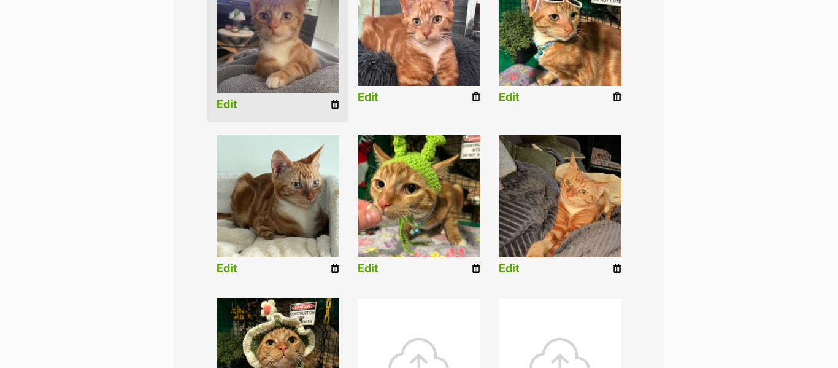
click at [226, 100] on link "Edit" at bounding box center [227, 104] width 21 height 13
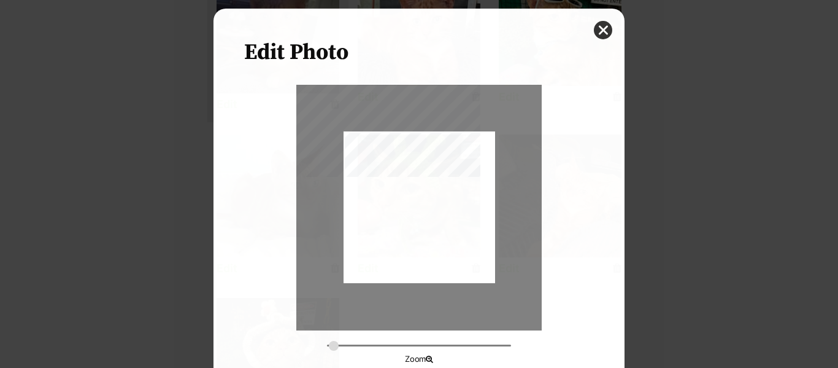
scroll to position [0, 0]
drag, startPoint x: 472, startPoint y: 235, endPoint x: 471, endPoint y: 258, distance: 22.7
click at [471, 258] on div "Dialog Window - Close (Press escape to close)" at bounding box center [420, 230] width 152 height 202
click at [523, 247] on div "Dialog Window - Close (Press escape to close)" at bounding box center [418, 207] width 245 height 245
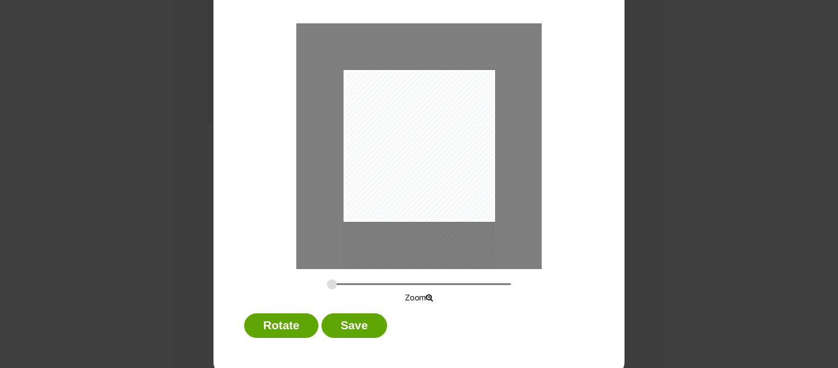
scroll to position [90, 0]
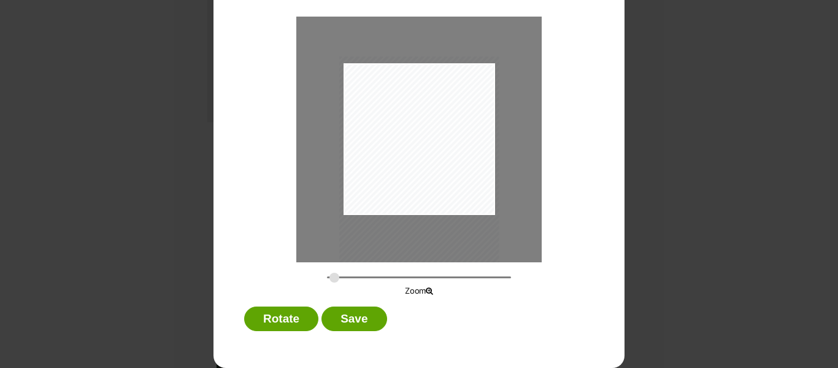
click at [334, 276] on input "Dialog Window - Close (Press escape to close)" at bounding box center [419, 277] width 184 height 12
click at [336, 276] on input "Dialog Window - Close (Press escape to close)" at bounding box center [419, 277] width 184 height 12
type input "0.2932"
click at [334, 276] on input "Dialog Window - Close (Press escape to close)" at bounding box center [419, 277] width 184 height 12
click at [346, 314] on button "Save" at bounding box center [354, 318] width 65 height 25
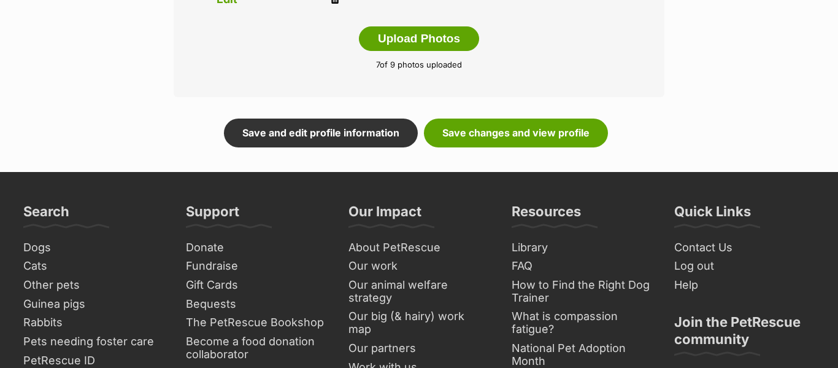
scroll to position [811, 0]
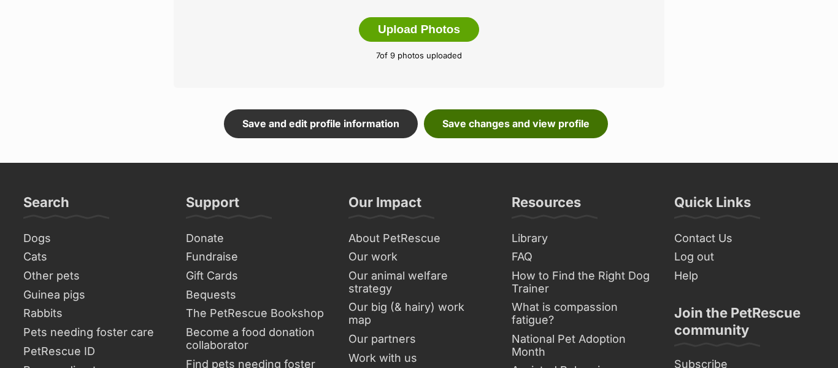
click at [493, 134] on link "Save changes and view profile" at bounding box center [516, 123] width 184 height 28
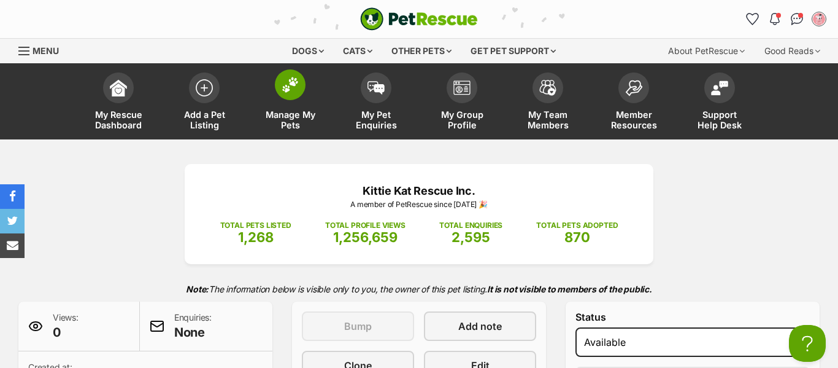
click at [302, 83] on span at bounding box center [290, 84] width 31 height 31
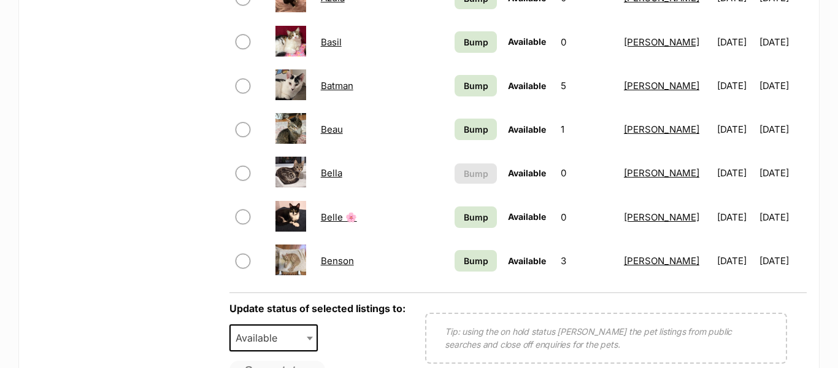
scroll to position [922, 0]
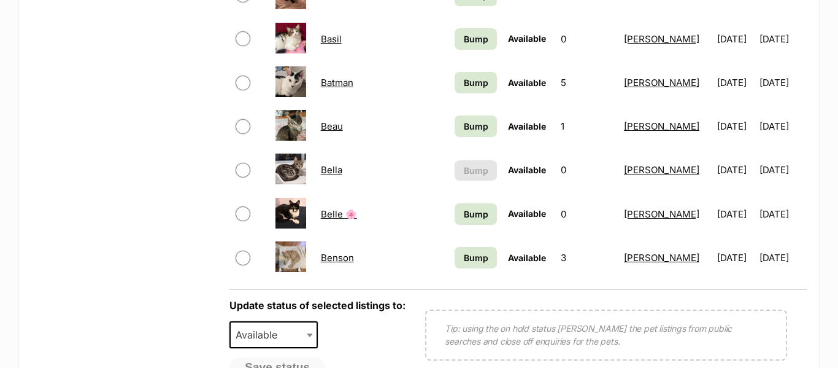
click at [338, 258] on link "Benson" at bounding box center [337, 258] width 33 height 12
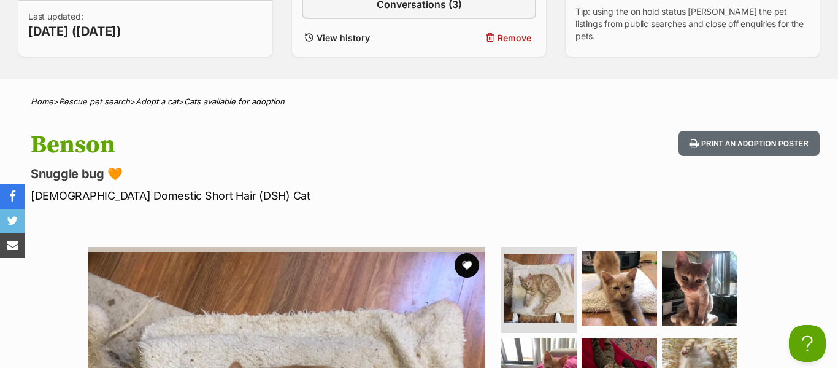
scroll to position [245, 0]
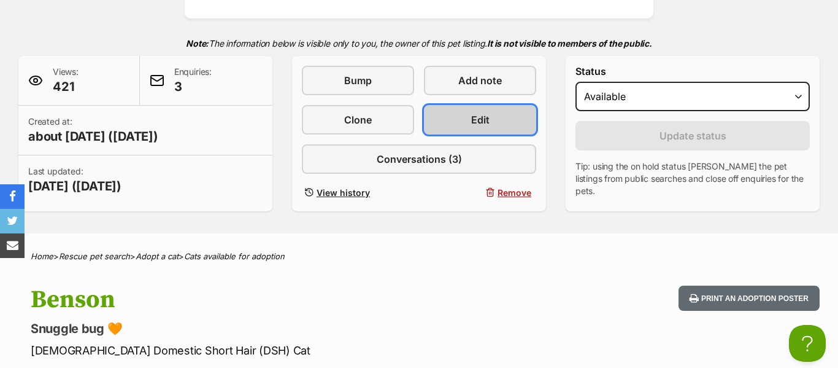
click at [458, 128] on link "Edit" at bounding box center [480, 119] width 112 height 29
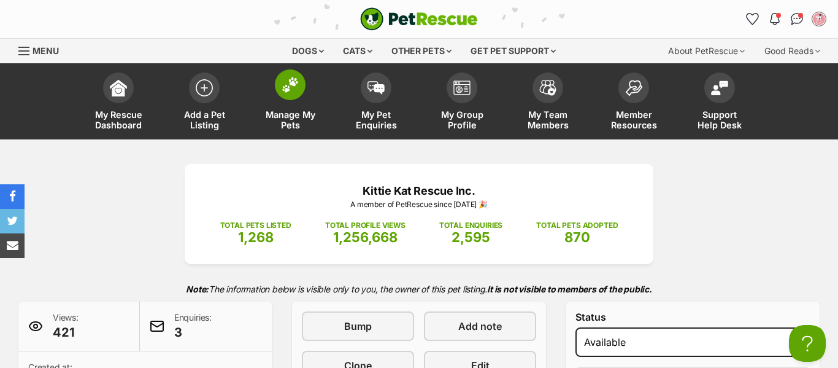
click at [303, 92] on span at bounding box center [290, 84] width 31 height 31
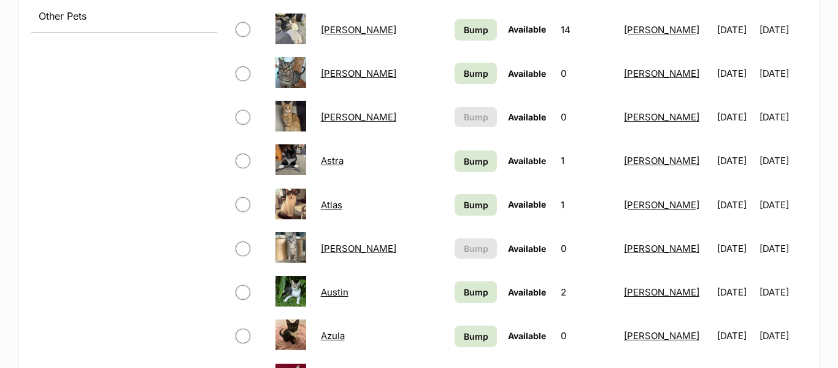
scroll to position [584, 0]
